Goal: Task Accomplishment & Management: Manage account settings

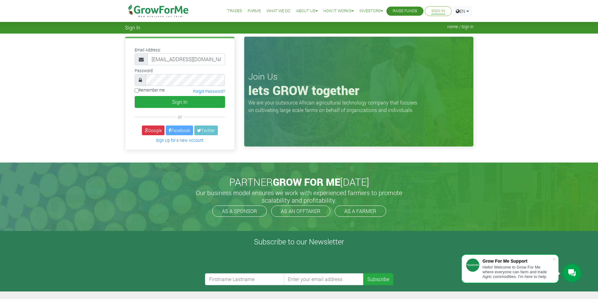
click at [100, 63] on div "Email Address: gid.yankson@gmail.com Password: Remember me" at bounding box center [299, 98] width 598 height 129
click at [135, 96] on button "Sign In" at bounding box center [180, 102] width 90 height 12
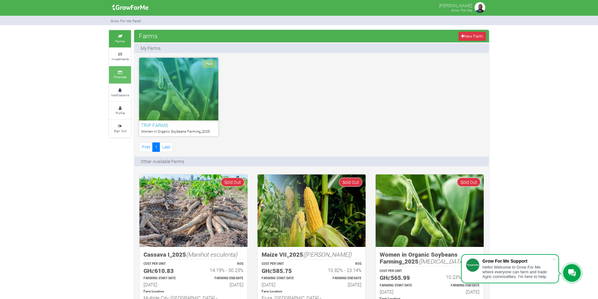
click at [121, 77] on small "Finances" at bounding box center [120, 77] width 13 height 4
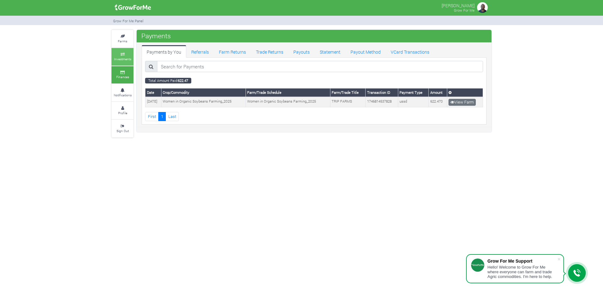
click at [123, 53] on icon at bounding box center [122, 54] width 19 height 3
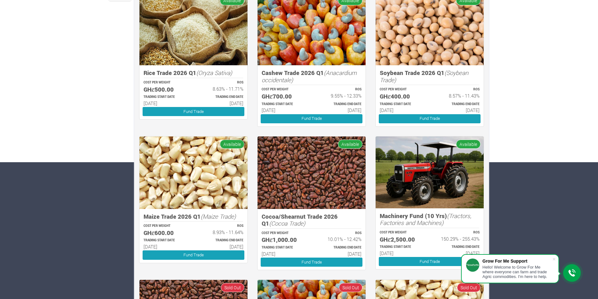
scroll to position [157, 0]
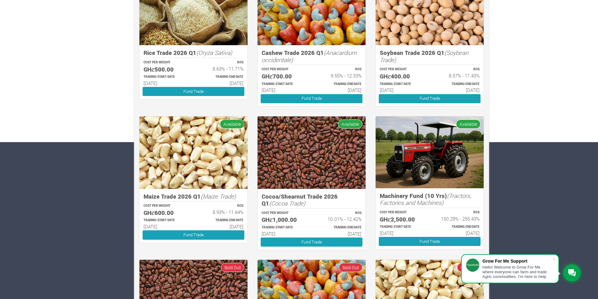
click at [348, 152] on img at bounding box center [311, 152] width 108 height 73
click at [351, 122] on span "Available" at bounding box center [350, 124] width 24 height 9
click at [315, 242] on link "Fund Trade" at bounding box center [312, 242] width 102 height 9
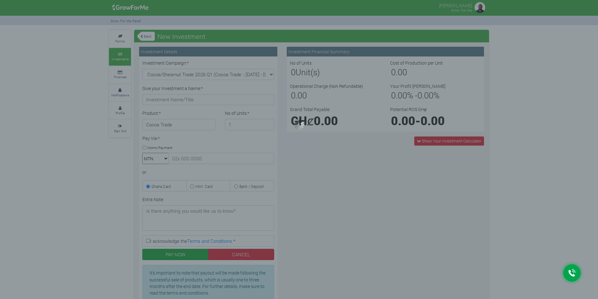
type input "1"
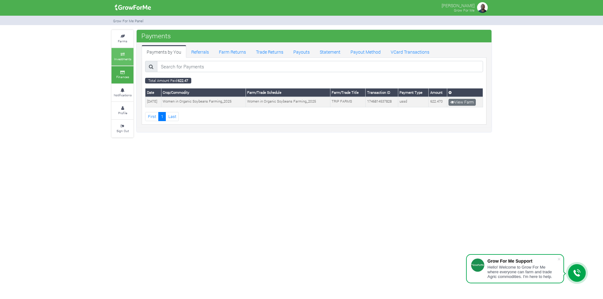
click at [122, 63] on link "Investments" at bounding box center [122, 56] width 22 height 17
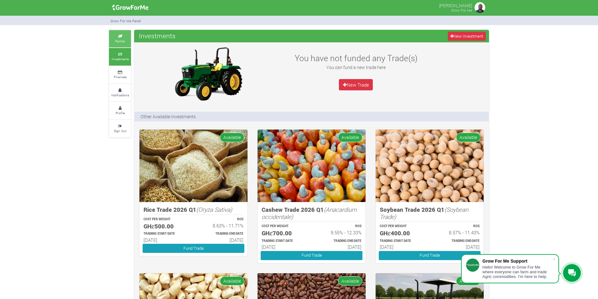
click at [119, 43] on small "Farms" at bounding box center [119, 41] width 9 height 4
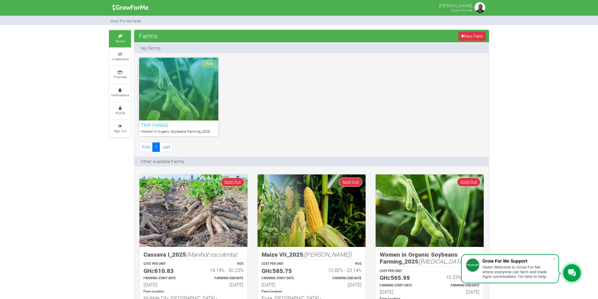
click at [183, 98] on div "Paid" at bounding box center [178, 89] width 79 height 63
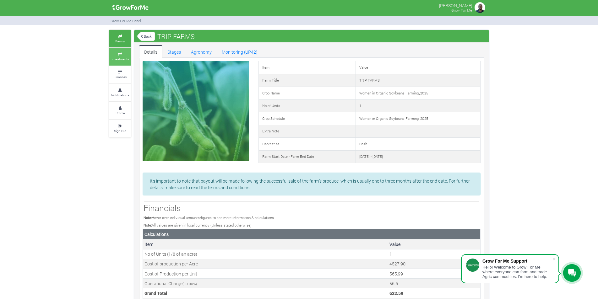
click at [110, 59] on link "Investments" at bounding box center [120, 56] width 22 height 17
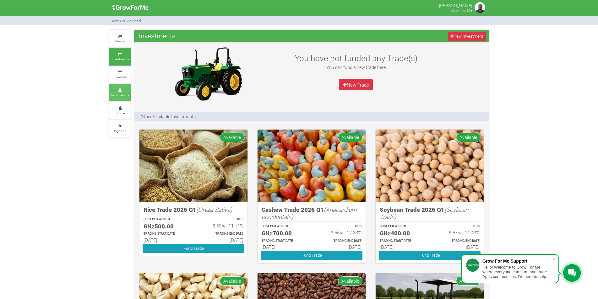
click at [126, 97] on small "Notifications" at bounding box center [120, 95] width 18 height 4
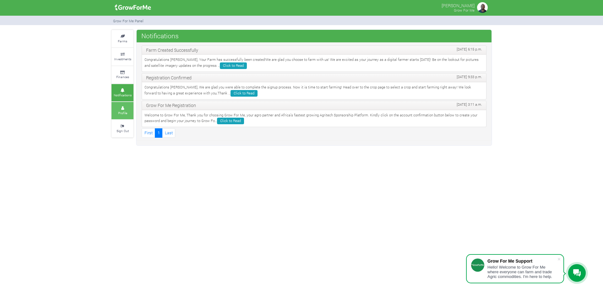
click at [122, 107] on icon at bounding box center [122, 108] width 19 height 3
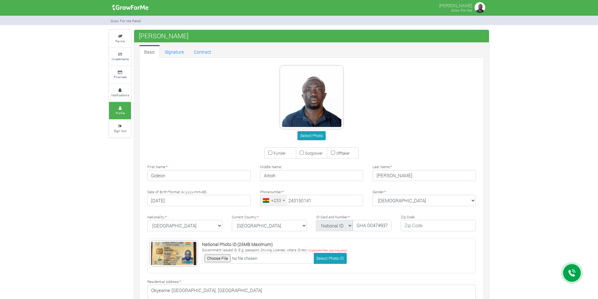
type input "24 315 0141"
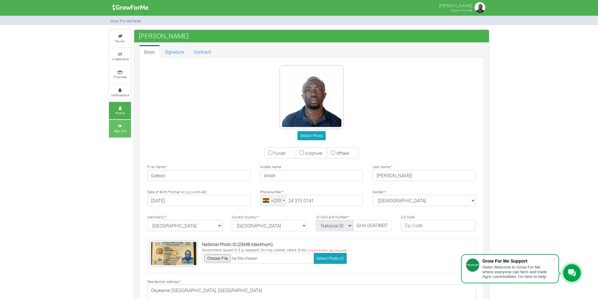
click at [123, 134] on link "Sign Out" at bounding box center [120, 128] width 22 height 17
